Goal: Task Accomplishment & Management: Manage account settings

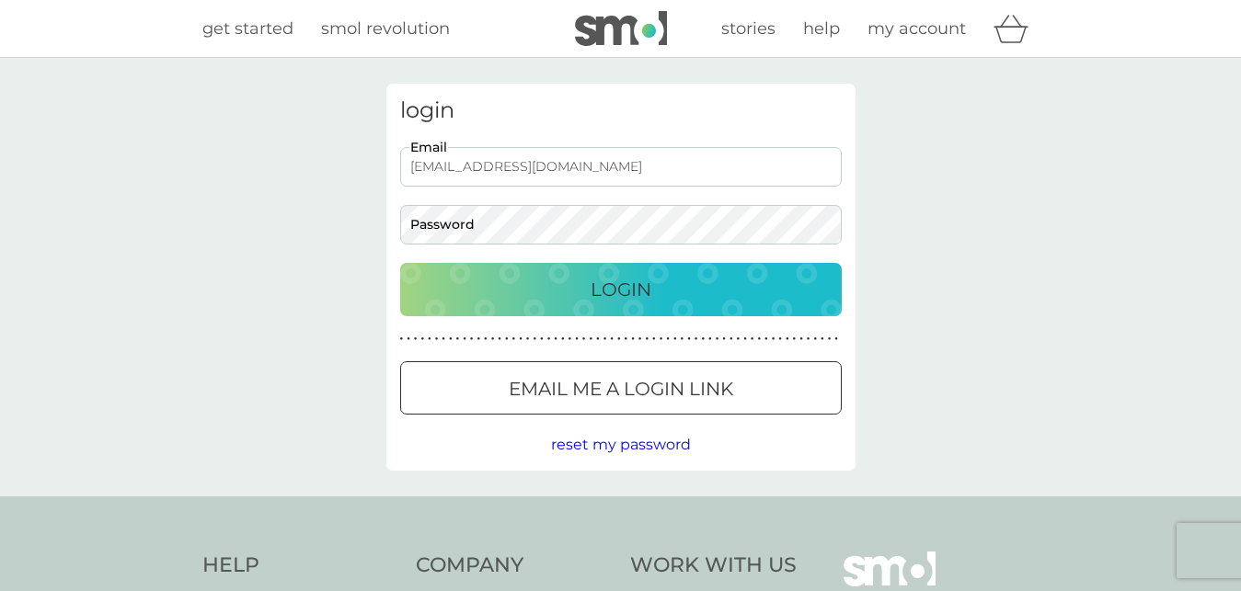
type input "[EMAIL_ADDRESS][DOMAIN_NAME]"
click at [400, 263] on button "Login" at bounding box center [620, 289] width 441 height 53
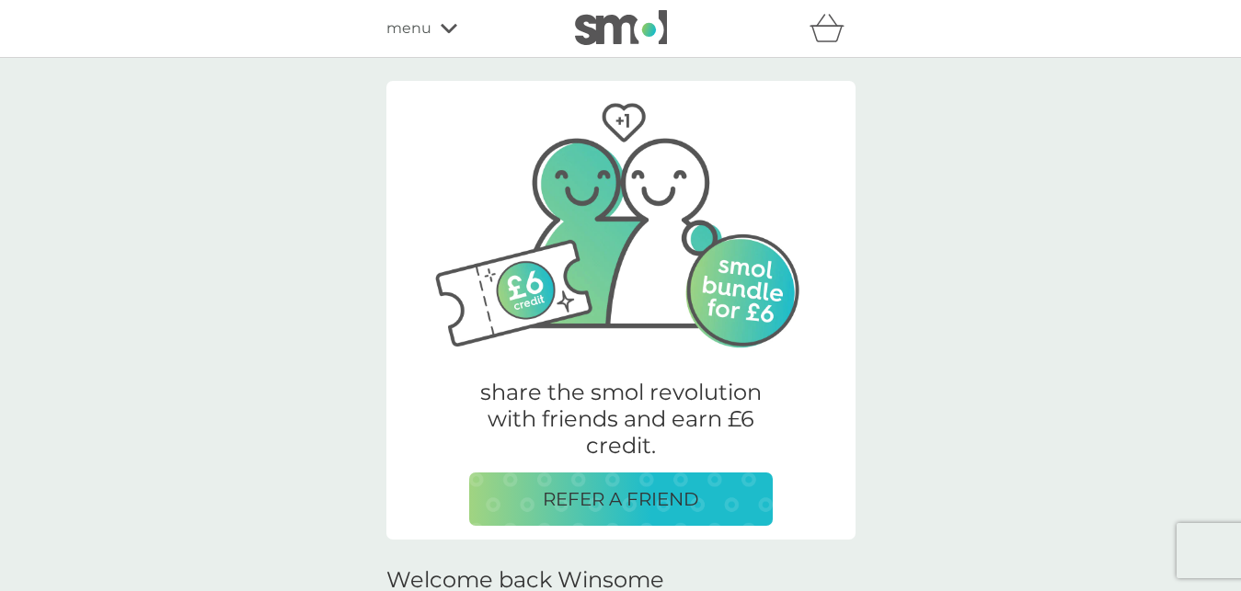
click at [441, 29] on icon at bounding box center [449, 28] width 17 height 11
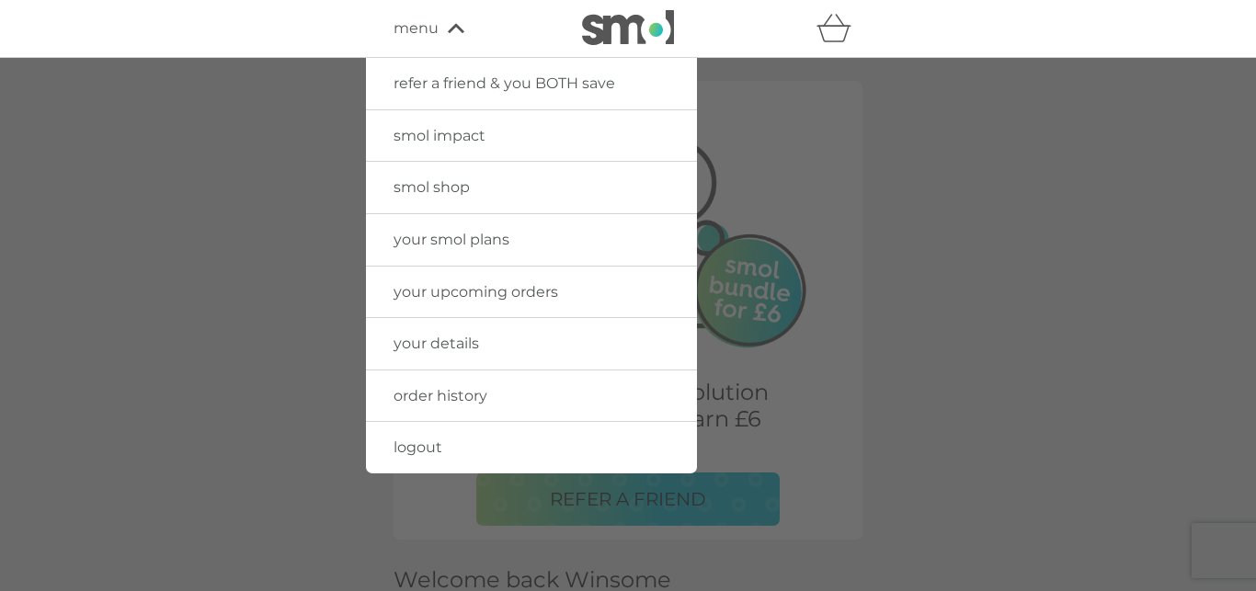
click at [469, 235] on span "your smol plans" at bounding box center [452, 239] width 116 height 17
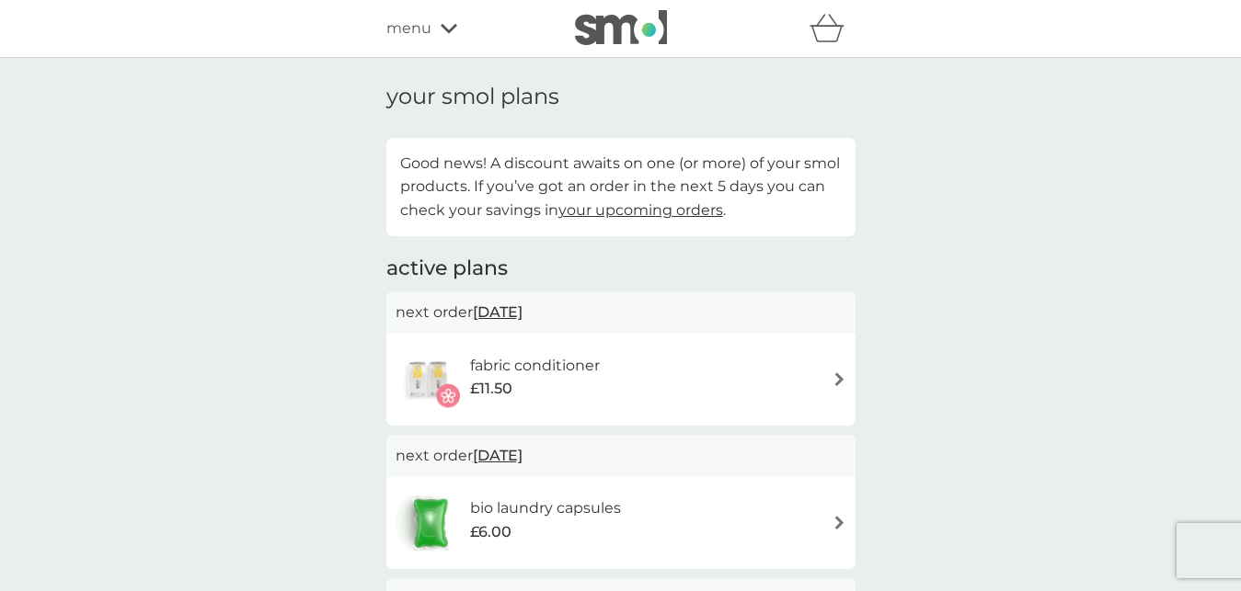
click at [837, 378] on img at bounding box center [839, 379] width 14 height 14
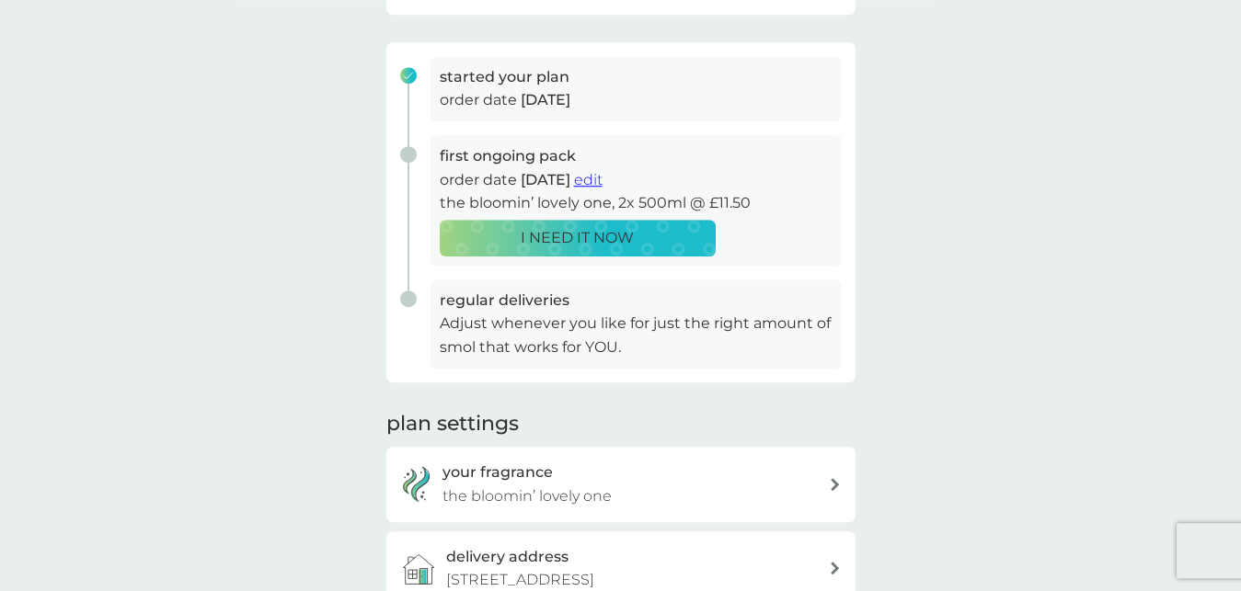
scroll to position [149, 0]
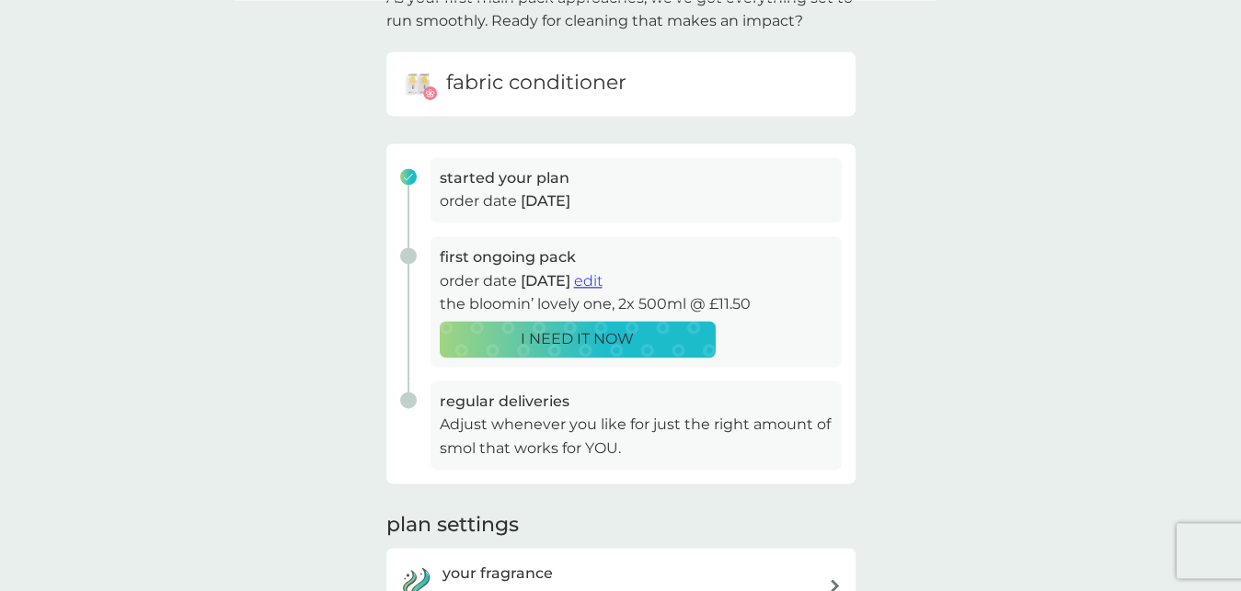
click at [602, 274] on span "edit" at bounding box center [588, 280] width 29 height 17
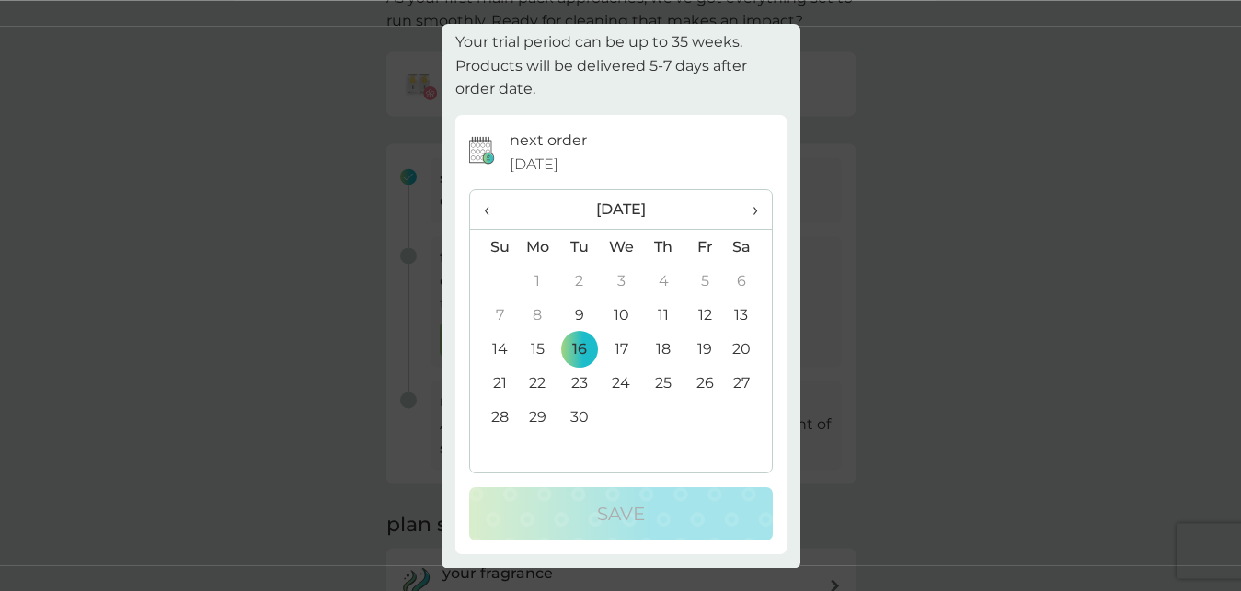
scroll to position [0, 0]
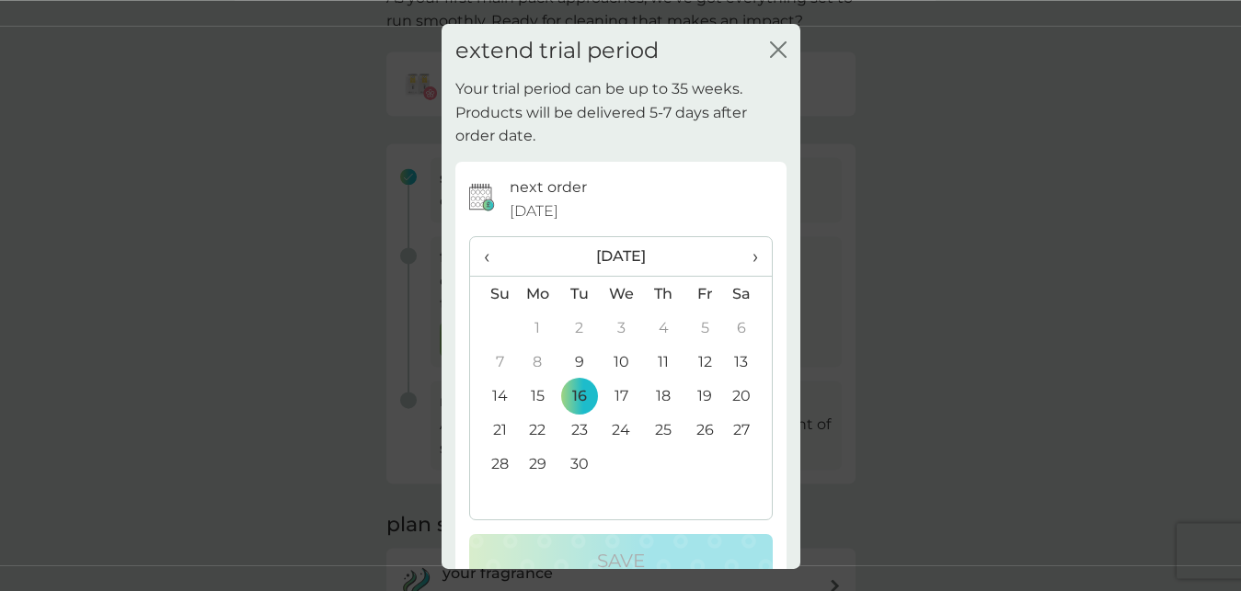
click at [741, 251] on span "›" at bounding box center [748, 256] width 18 height 39
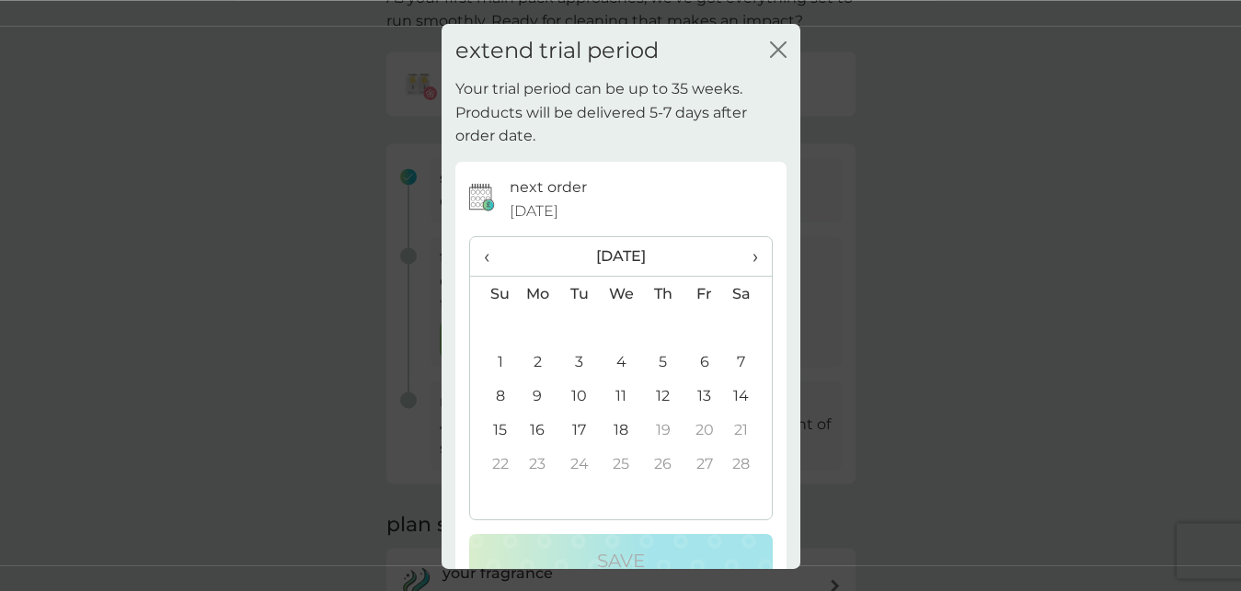
click at [741, 251] on span "›" at bounding box center [748, 256] width 18 height 39
click at [485, 254] on span "‹" at bounding box center [493, 256] width 19 height 39
click at [609, 428] on td "18" at bounding box center [621, 430] width 42 height 34
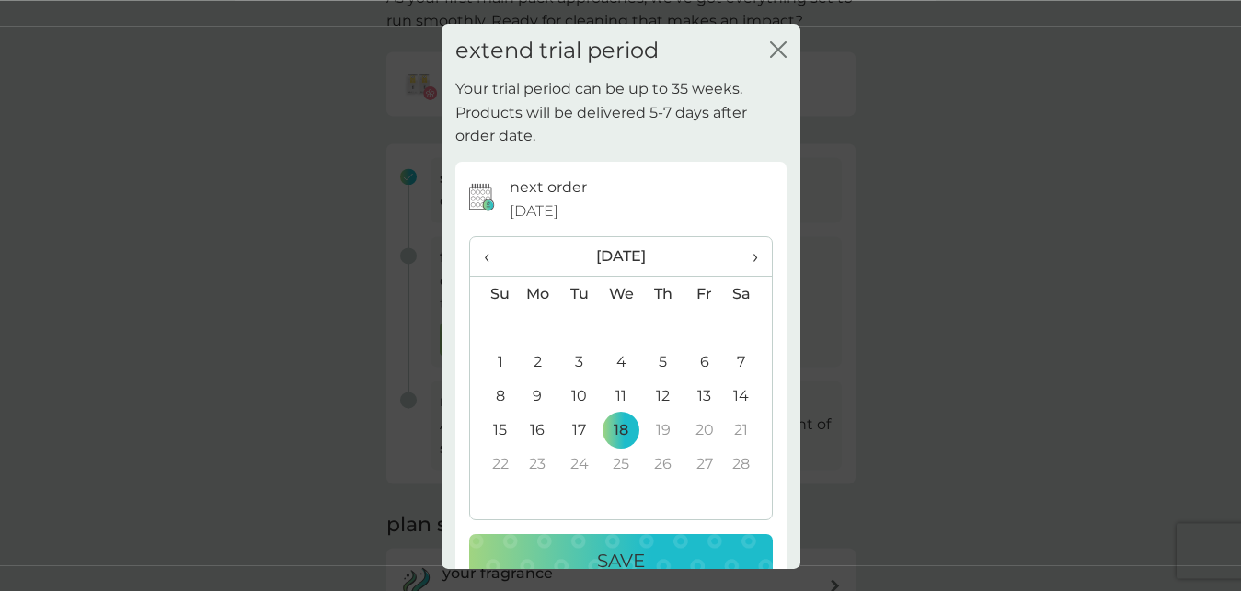
click at [604, 557] on p "Save" at bounding box center [621, 560] width 48 height 29
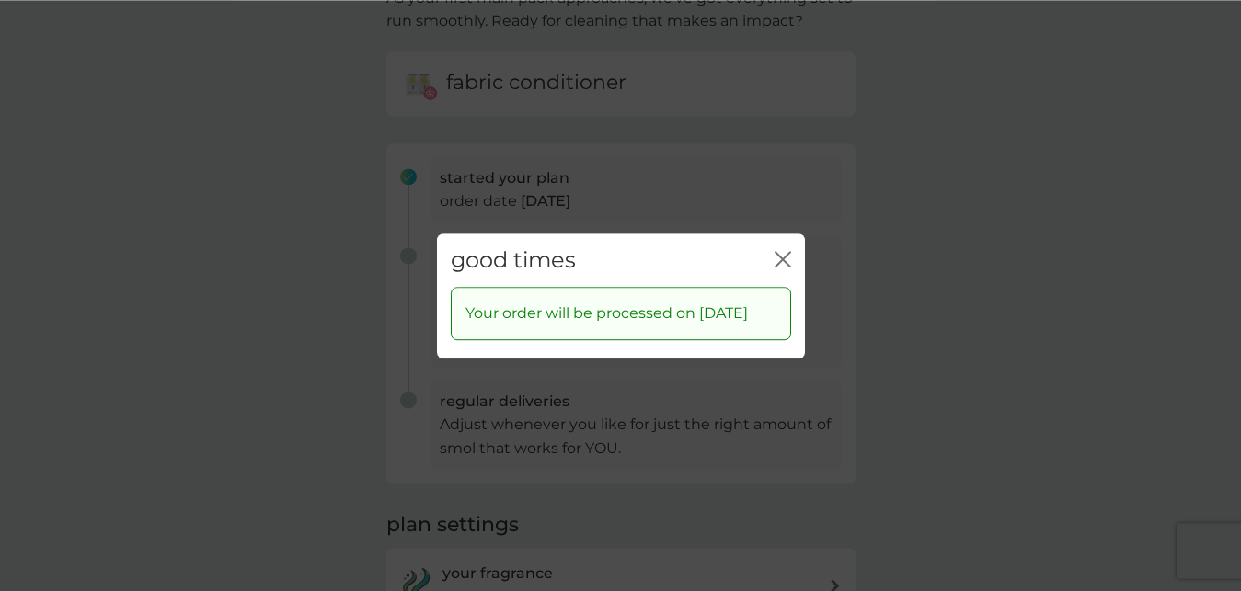
click at [783, 250] on icon "close" at bounding box center [782, 258] width 17 height 17
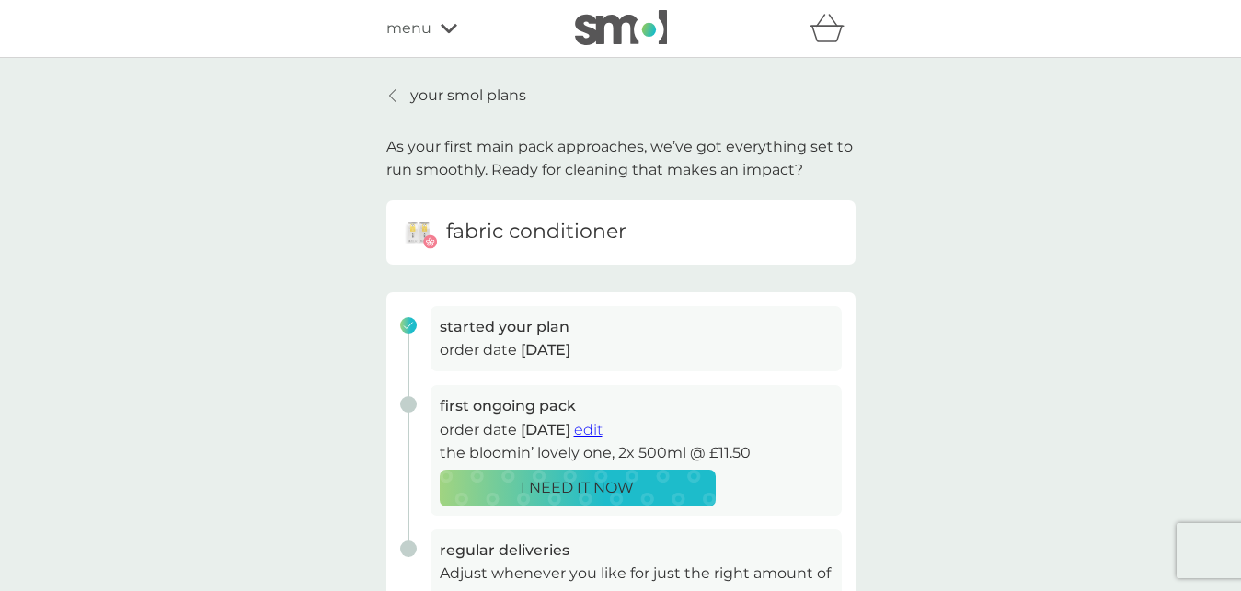
click at [450, 88] on p "your smol plans" at bounding box center [468, 96] width 116 height 24
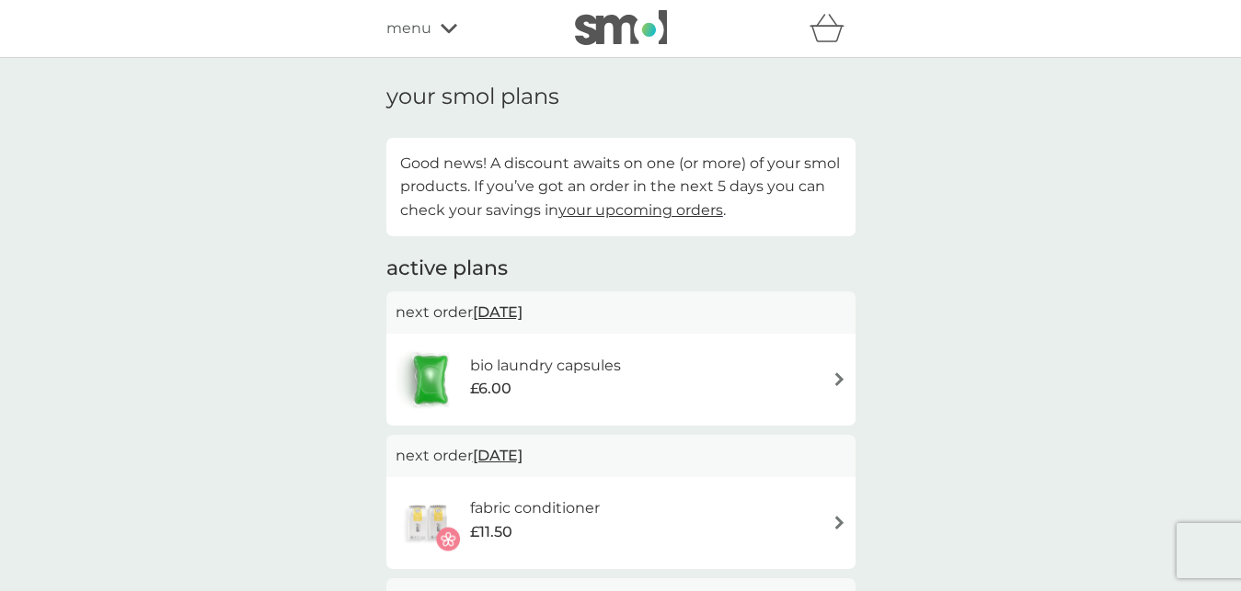
click at [833, 374] on img at bounding box center [839, 379] width 14 height 14
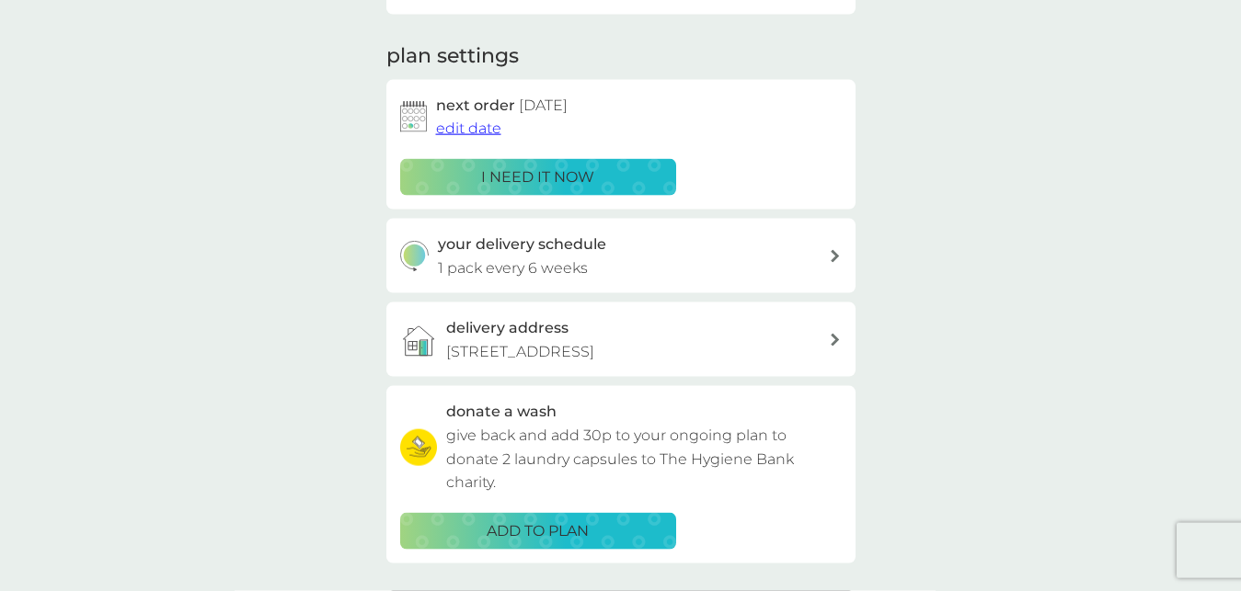
scroll to position [208, 0]
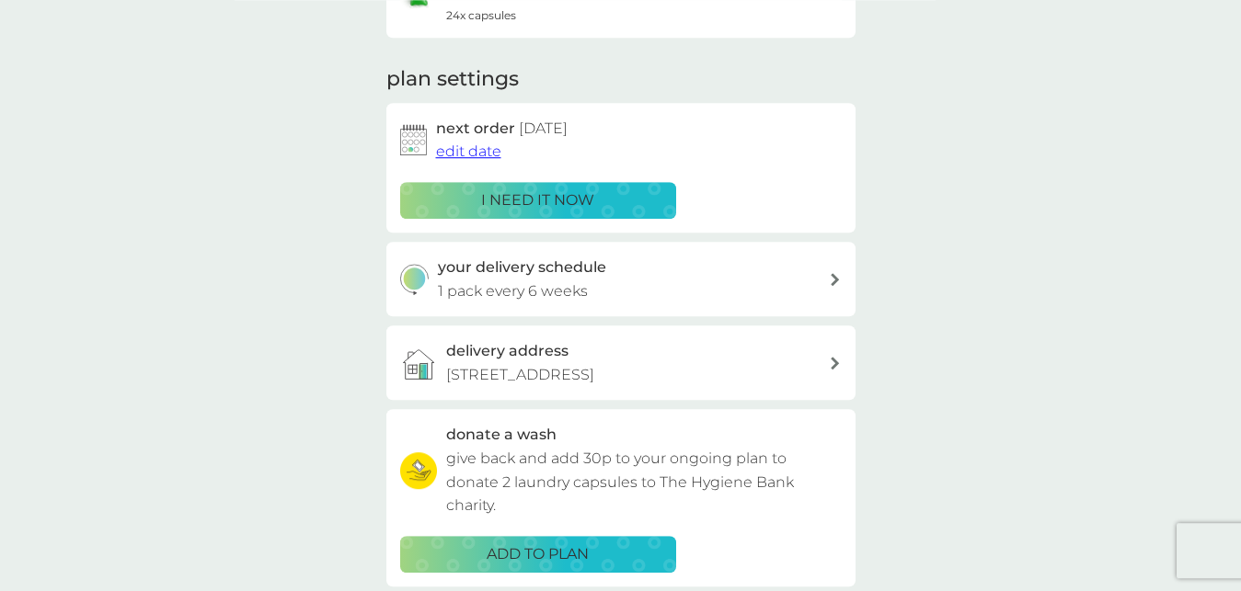
click at [834, 271] on div "your delivery schedule 1 pack every 6 weeks" at bounding box center [620, 279] width 469 height 74
select select "42"
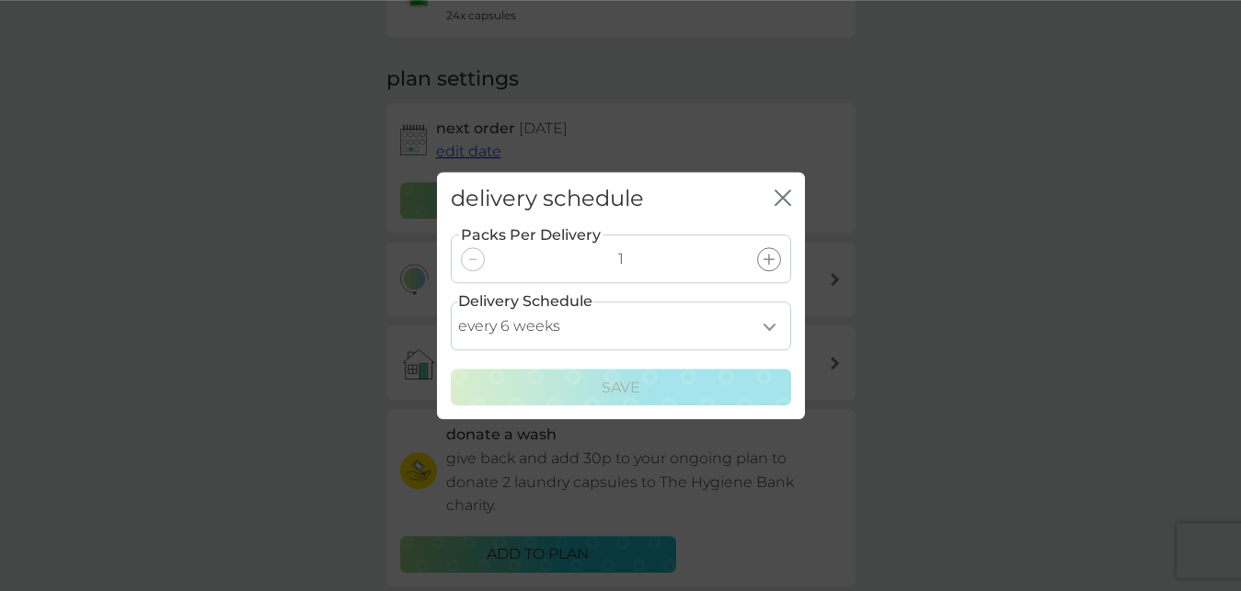
click at [1083, 212] on div "delivery schedule close Packs Per Delivery 1 Delivery Schedule every 1 week eve…" at bounding box center [620, 295] width 1241 height 591
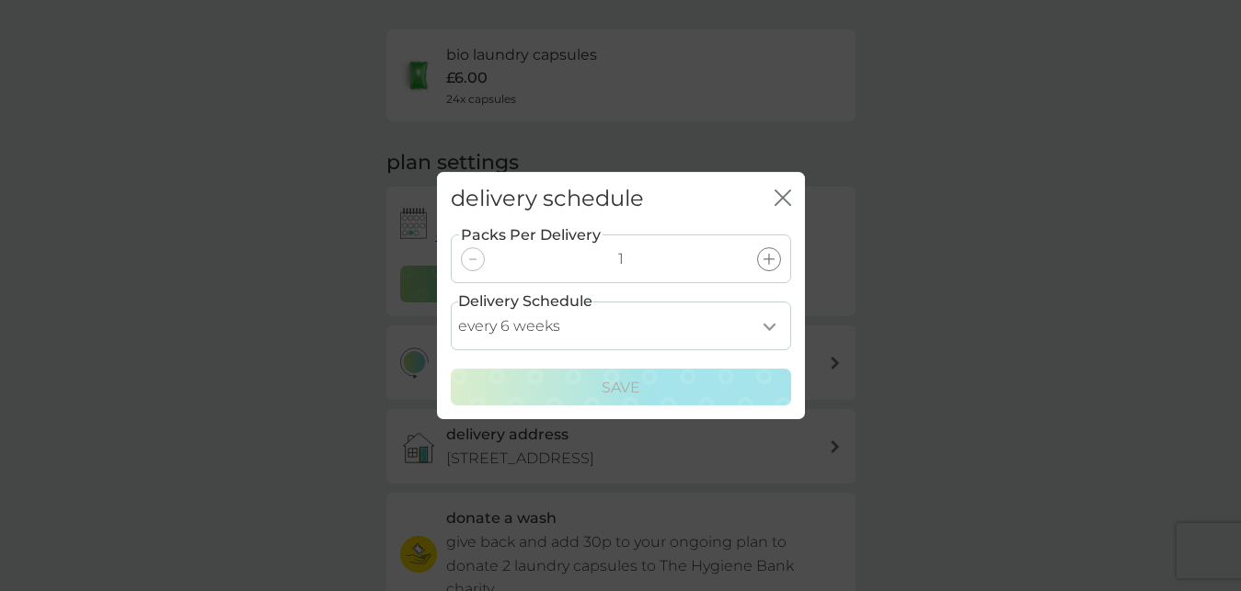
scroll to position [77, 0]
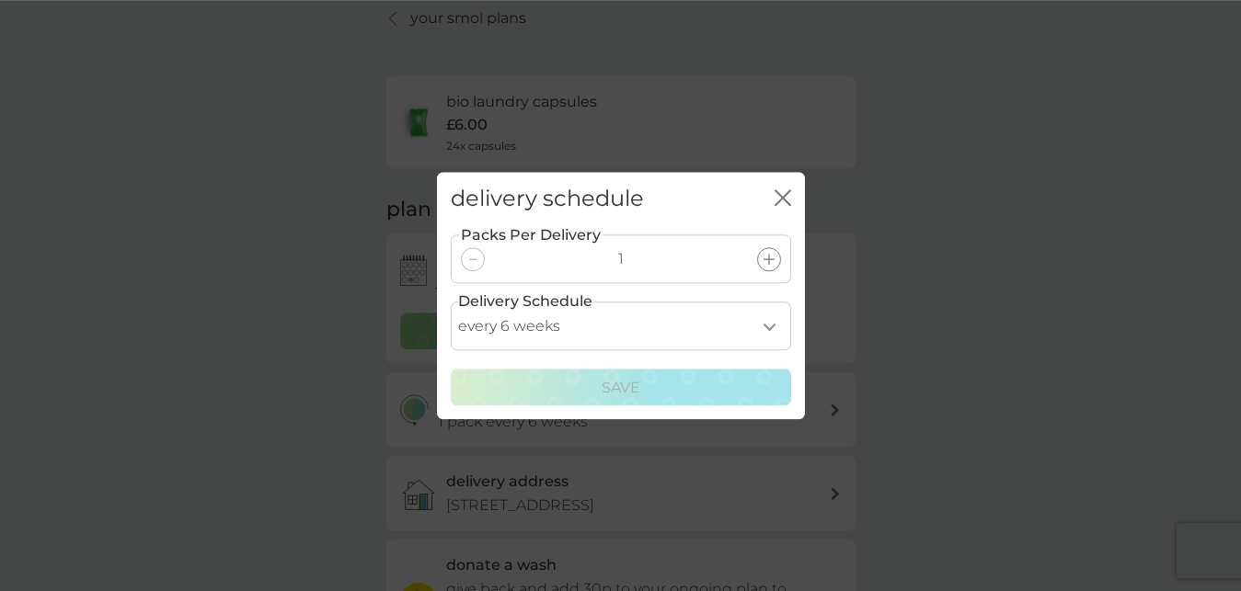
click at [782, 193] on icon "close" at bounding box center [782, 197] width 17 height 17
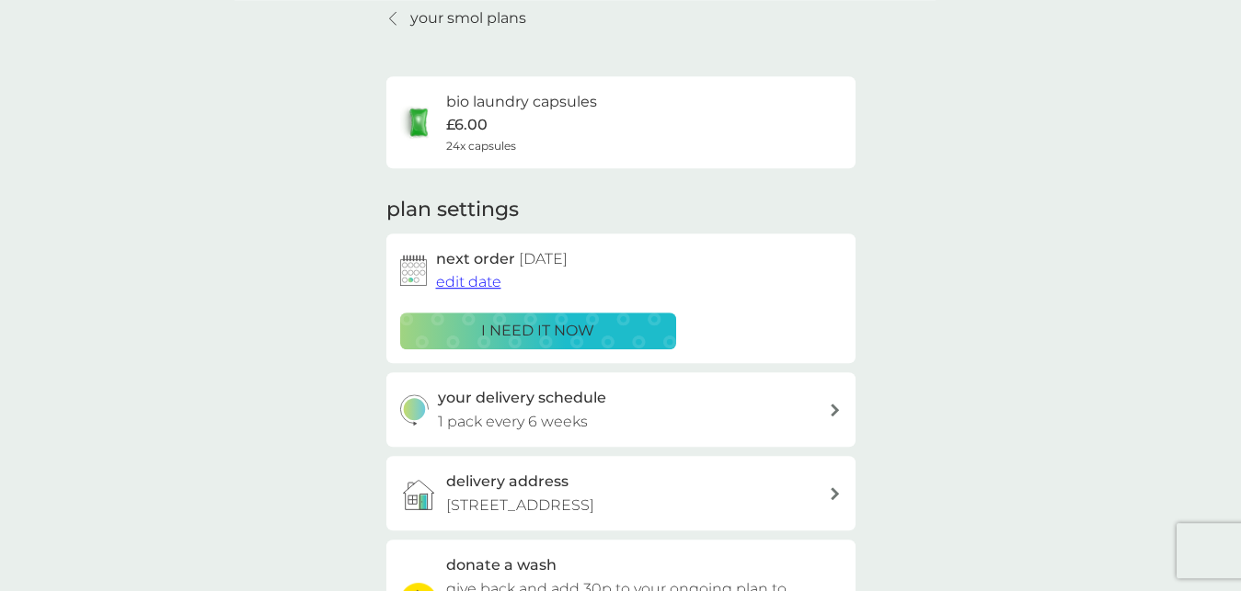
click at [490, 275] on span "edit date" at bounding box center [468, 281] width 65 height 17
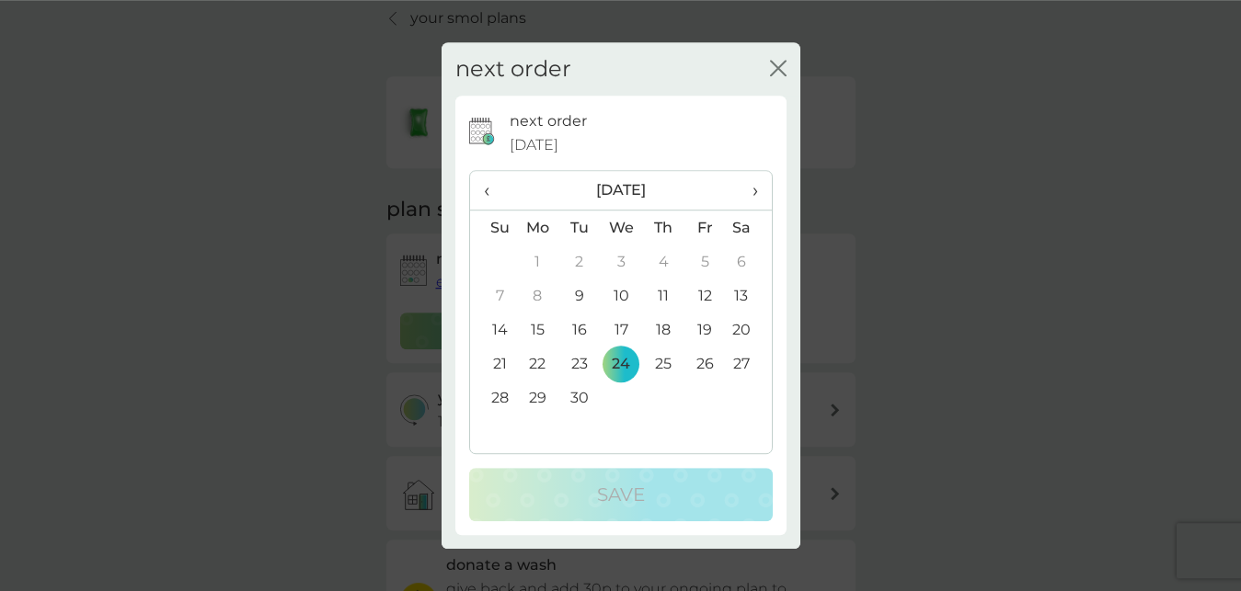
click at [755, 188] on span "›" at bounding box center [748, 190] width 18 height 39
click at [503, 426] on td "30" at bounding box center [493, 432] width 47 height 34
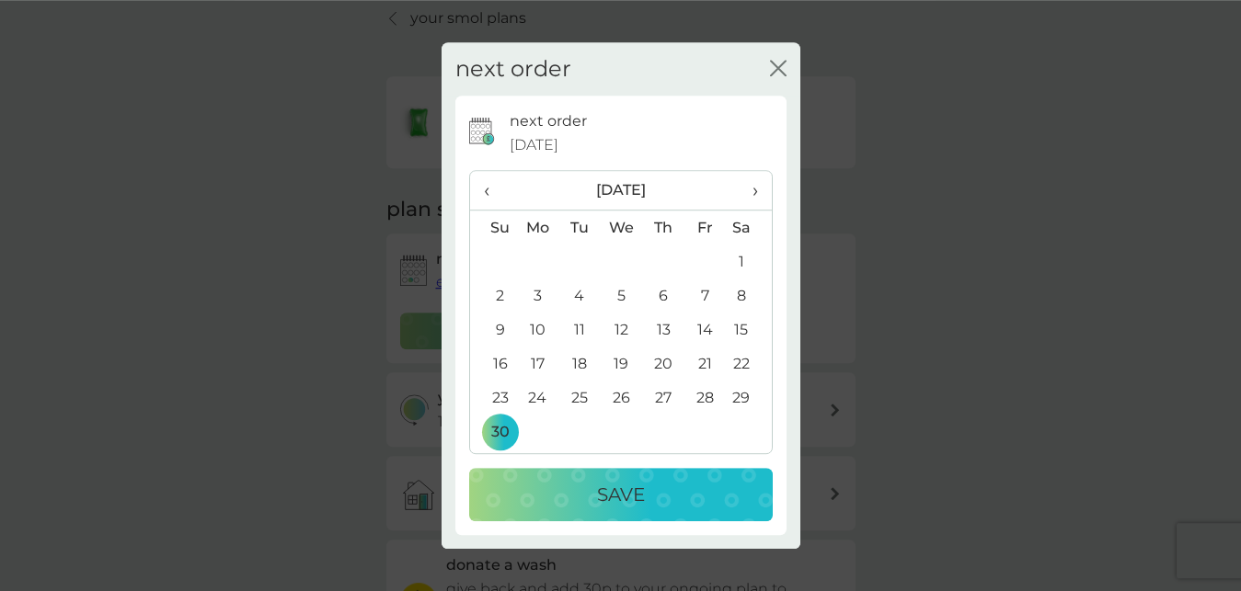
click at [635, 488] on p "Save" at bounding box center [621, 494] width 48 height 29
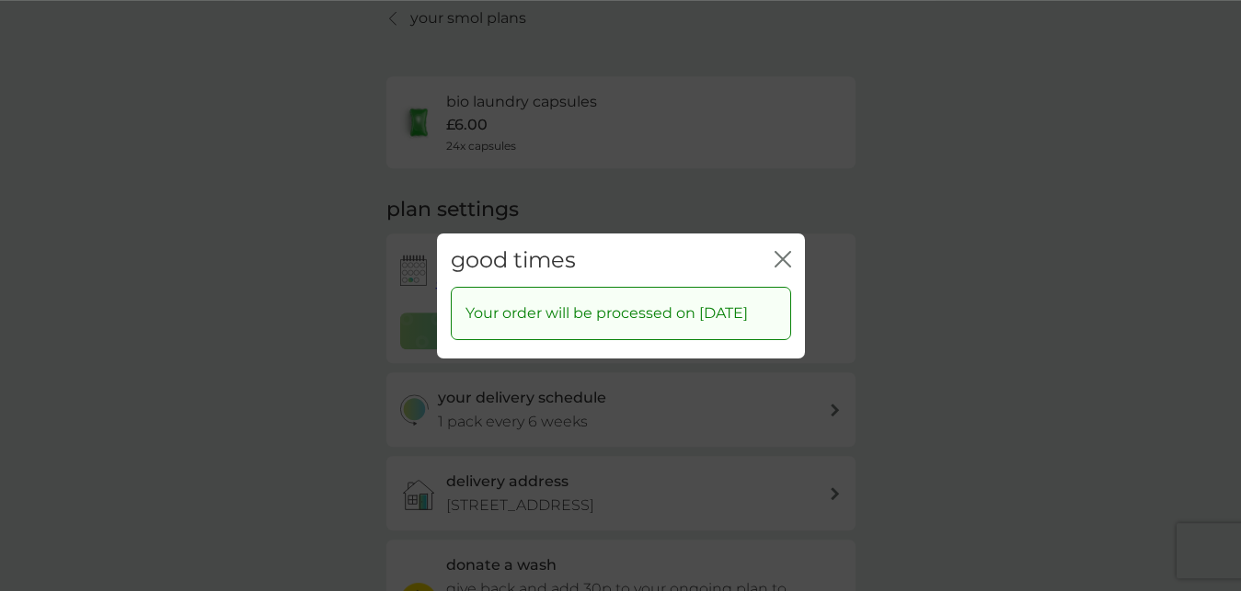
click at [778, 251] on icon "close" at bounding box center [778, 258] width 7 height 15
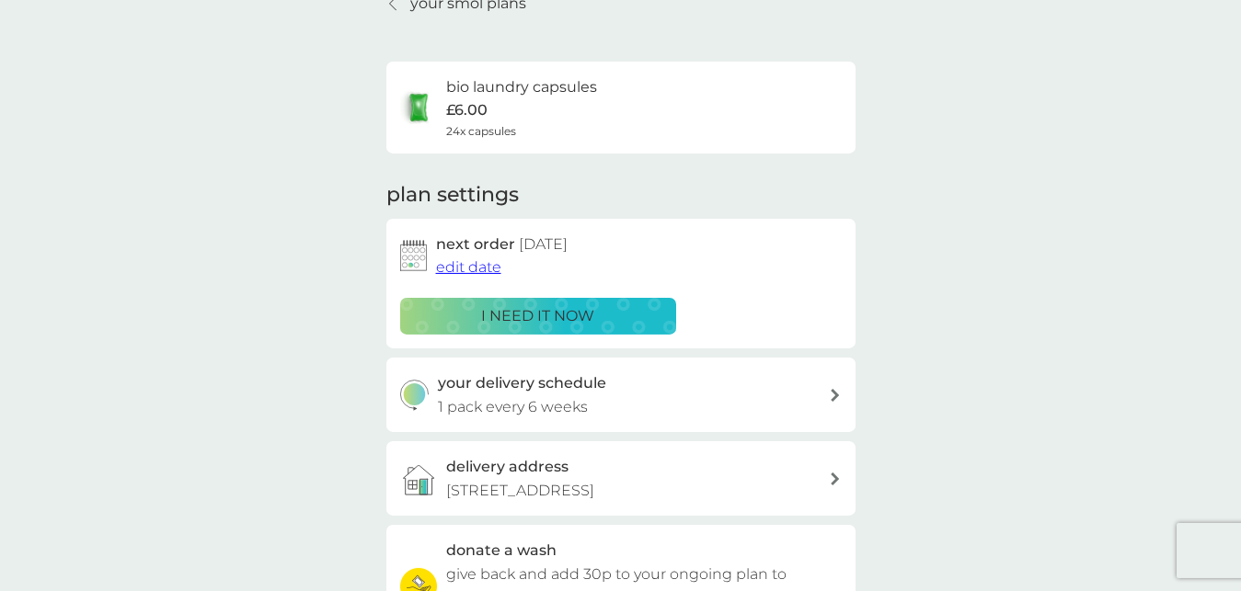
scroll to position [0, 0]
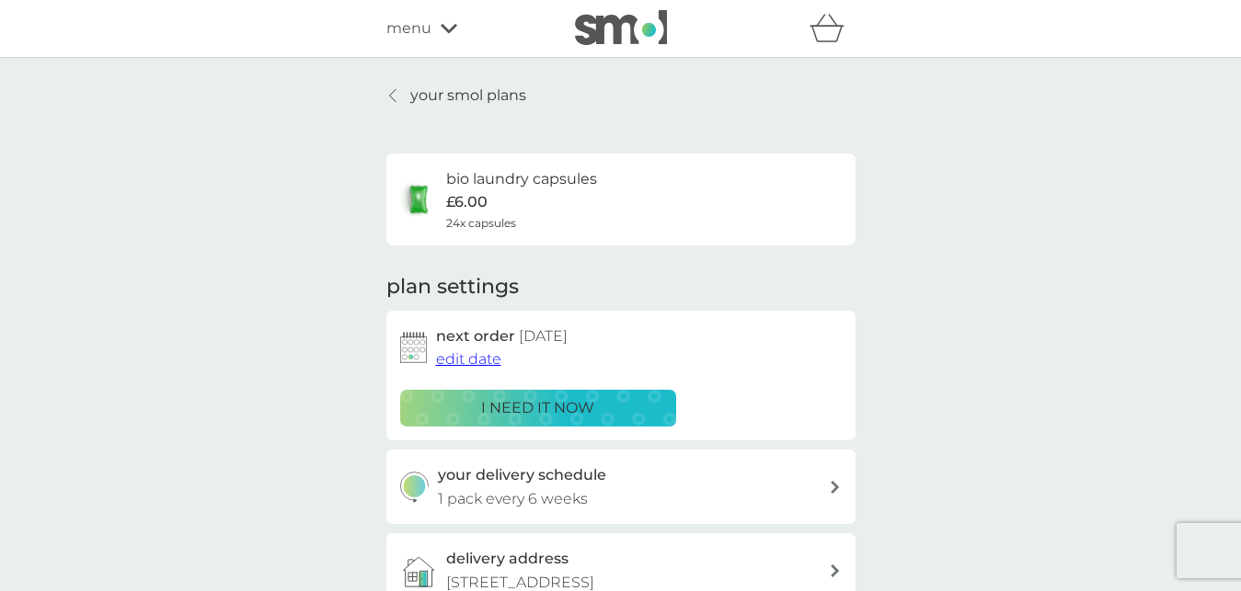
click at [446, 89] on p "your smol plans" at bounding box center [468, 96] width 116 height 24
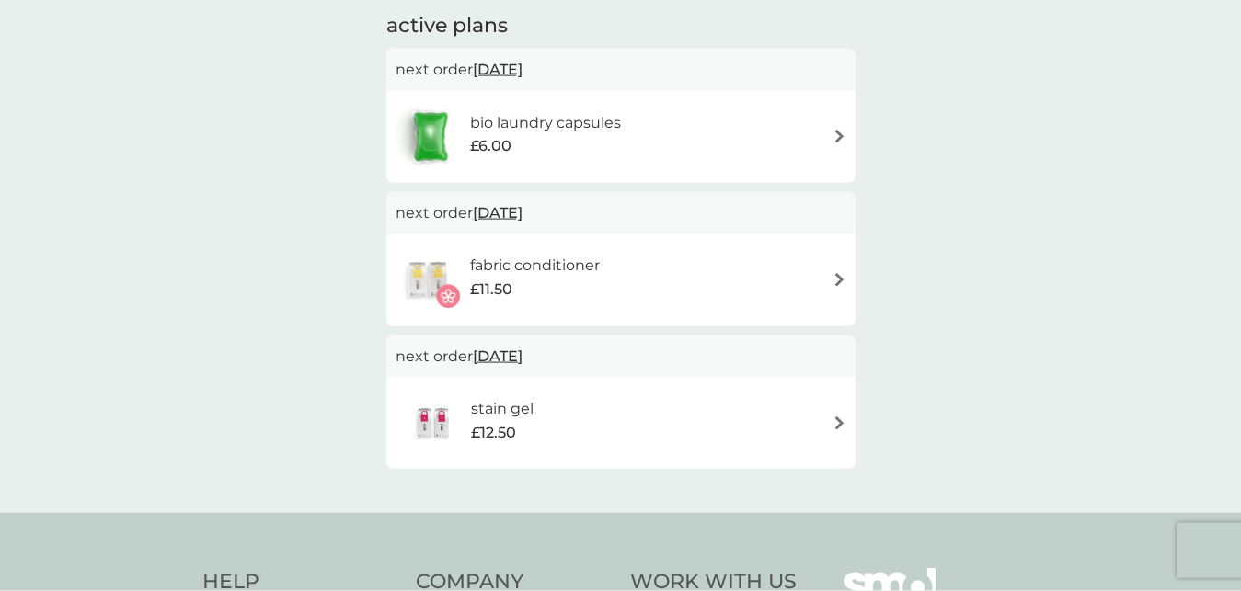
scroll to position [278, 0]
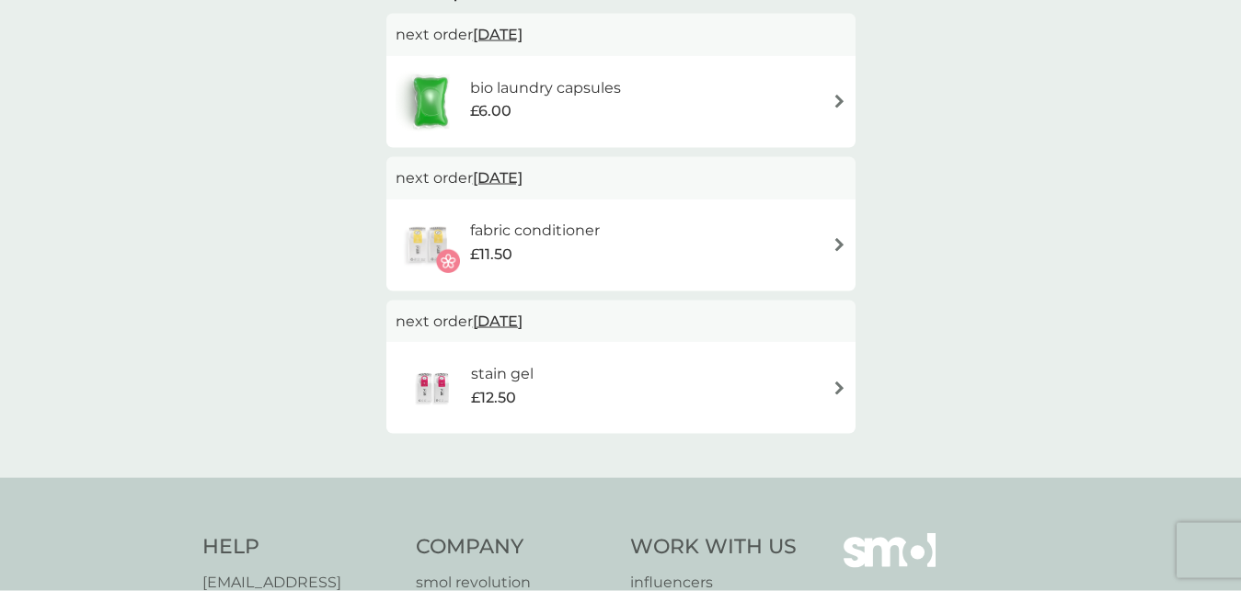
click at [838, 382] on img at bounding box center [839, 389] width 14 height 14
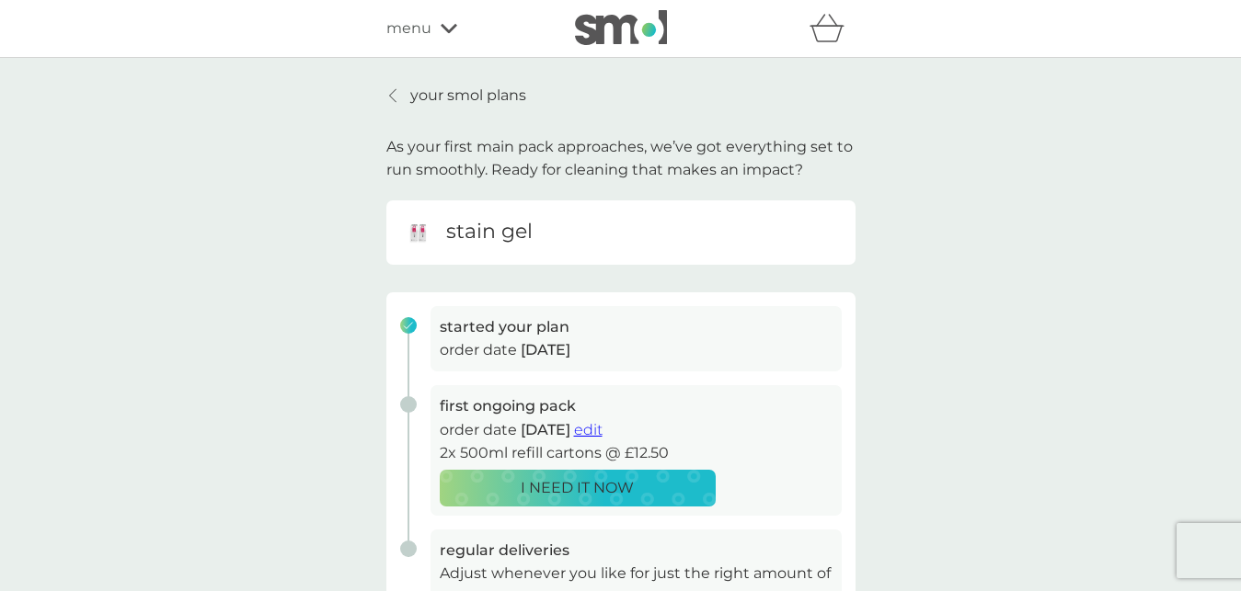
click at [439, 31] on div "menu" at bounding box center [464, 29] width 156 height 24
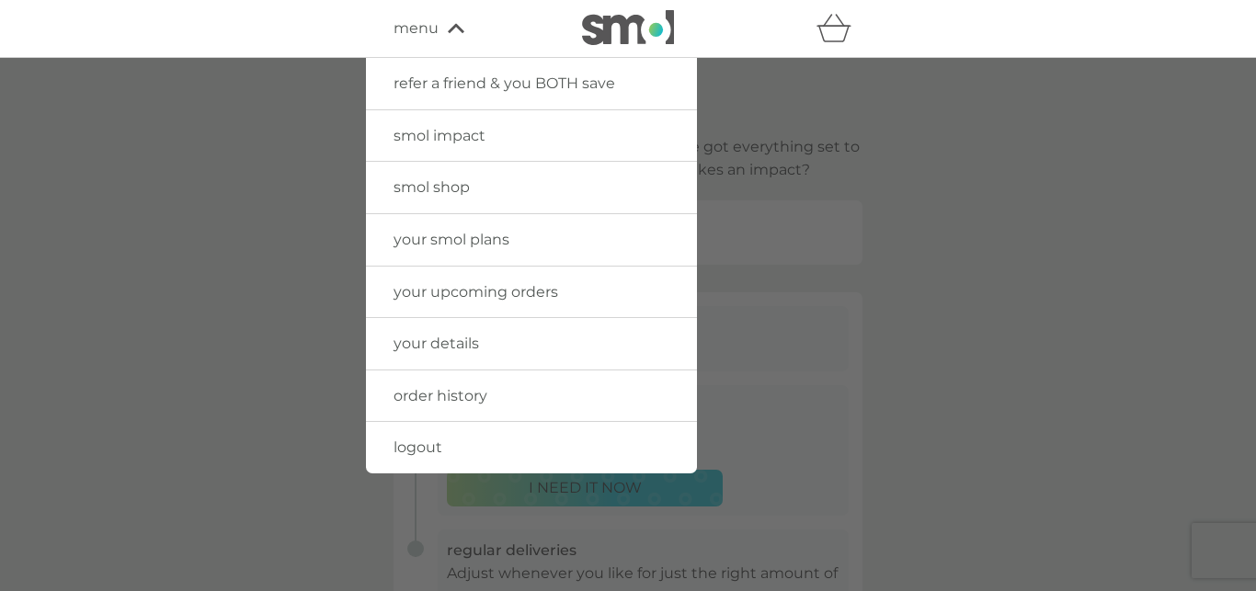
click at [438, 394] on span "order history" at bounding box center [441, 395] width 94 height 17
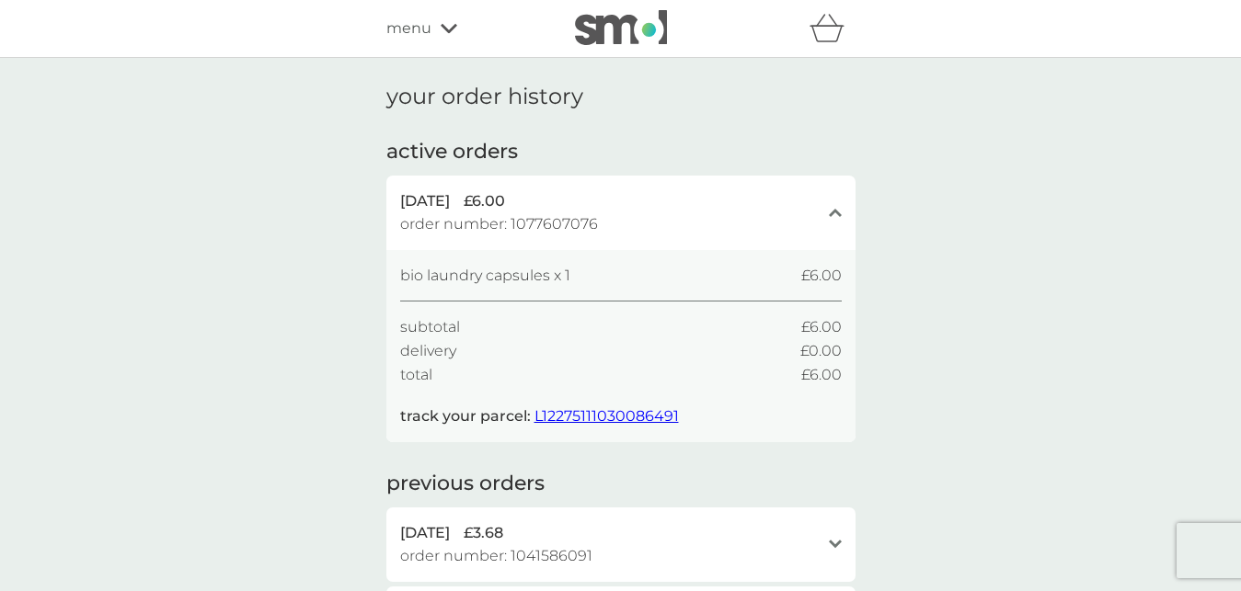
click at [633, 21] on img at bounding box center [621, 27] width 92 height 35
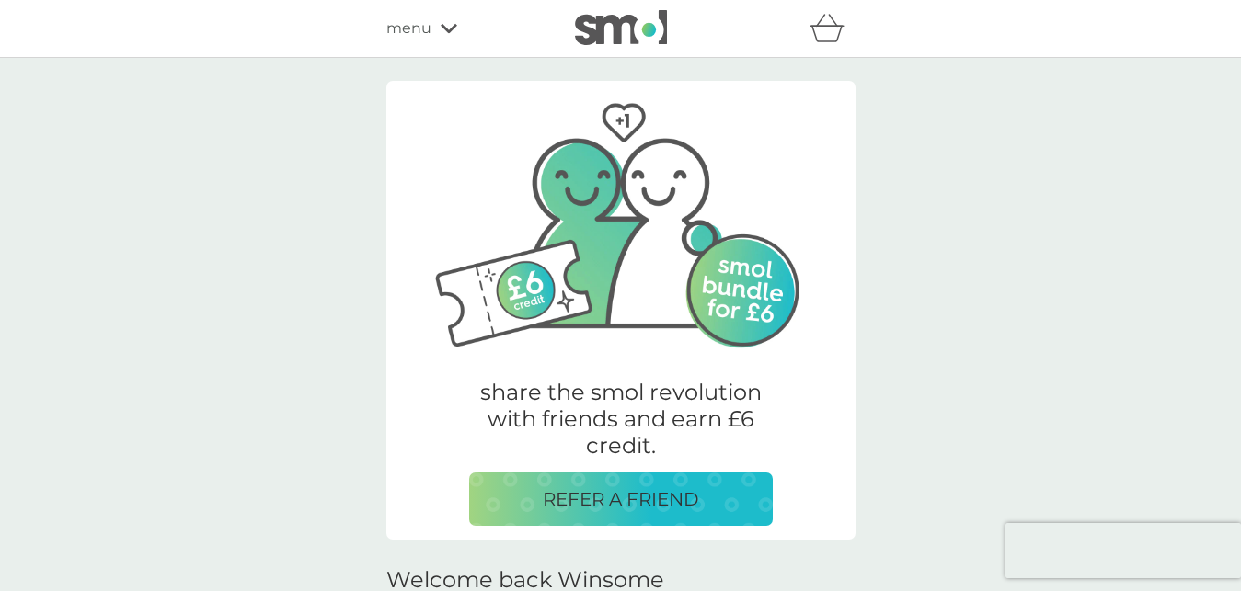
click at [441, 18] on div "menu" at bounding box center [464, 29] width 156 height 24
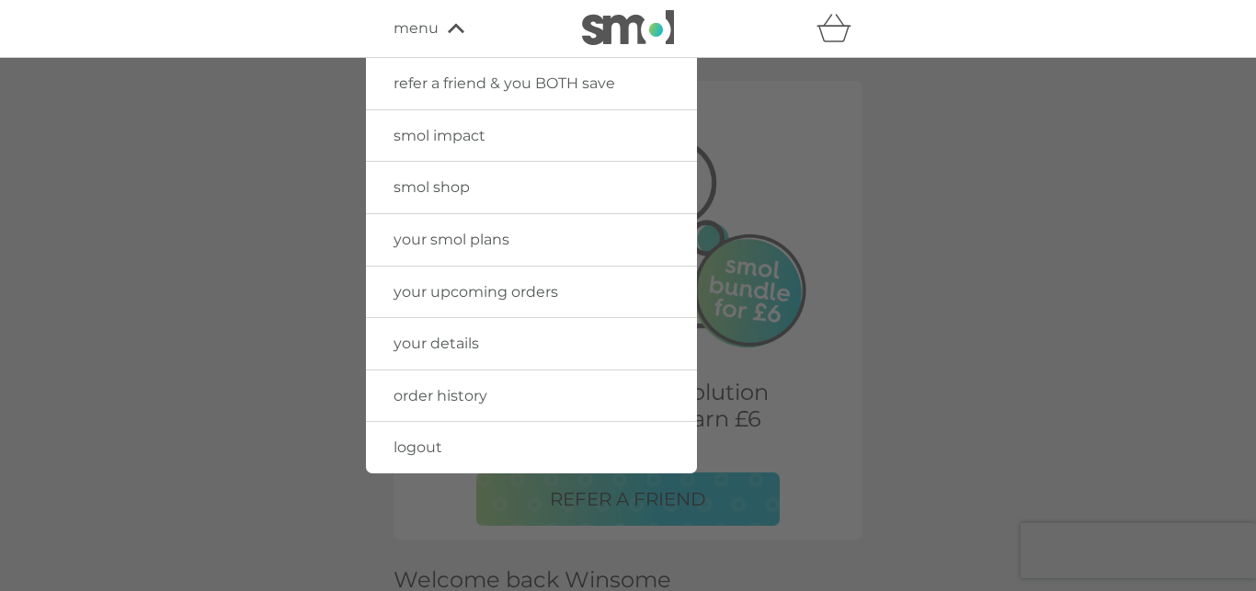
click at [411, 441] on span "logout" at bounding box center [418, 447] width 49 height 17
